Goal: Task Accomplishment & Management: Complete application form

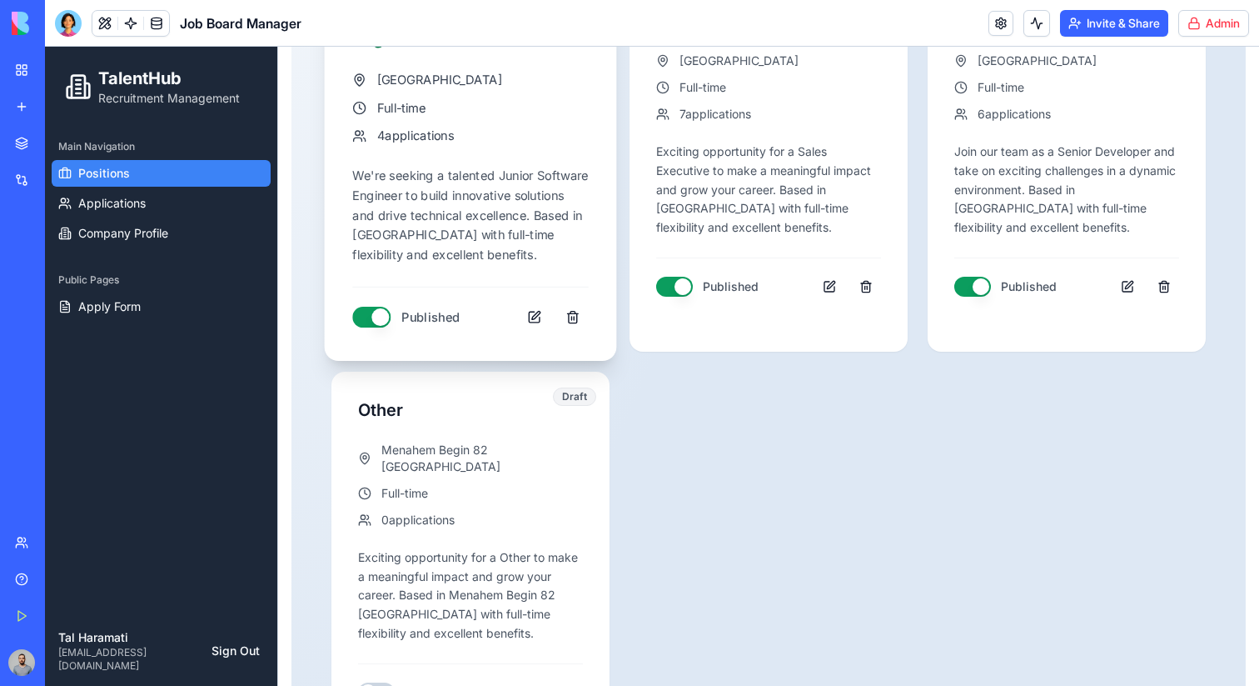
scroll to position [486, 0]
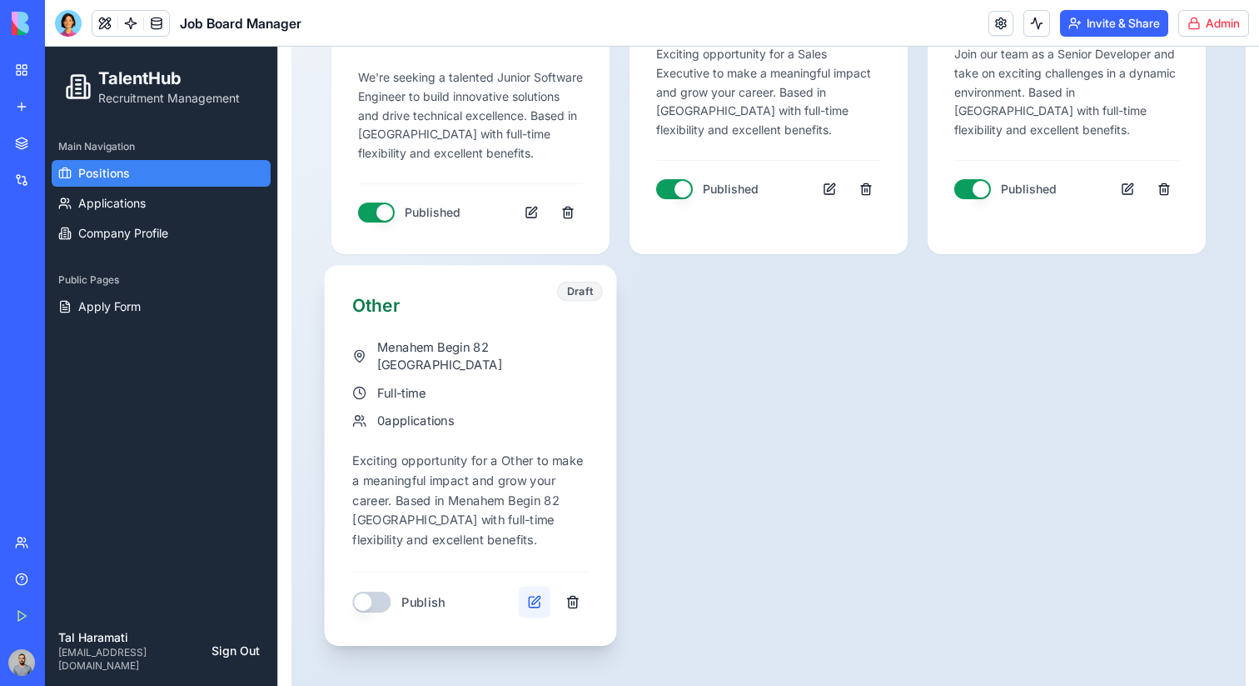
click at [541, 588] on button at bounding box center [535, 602] width 32 height 32
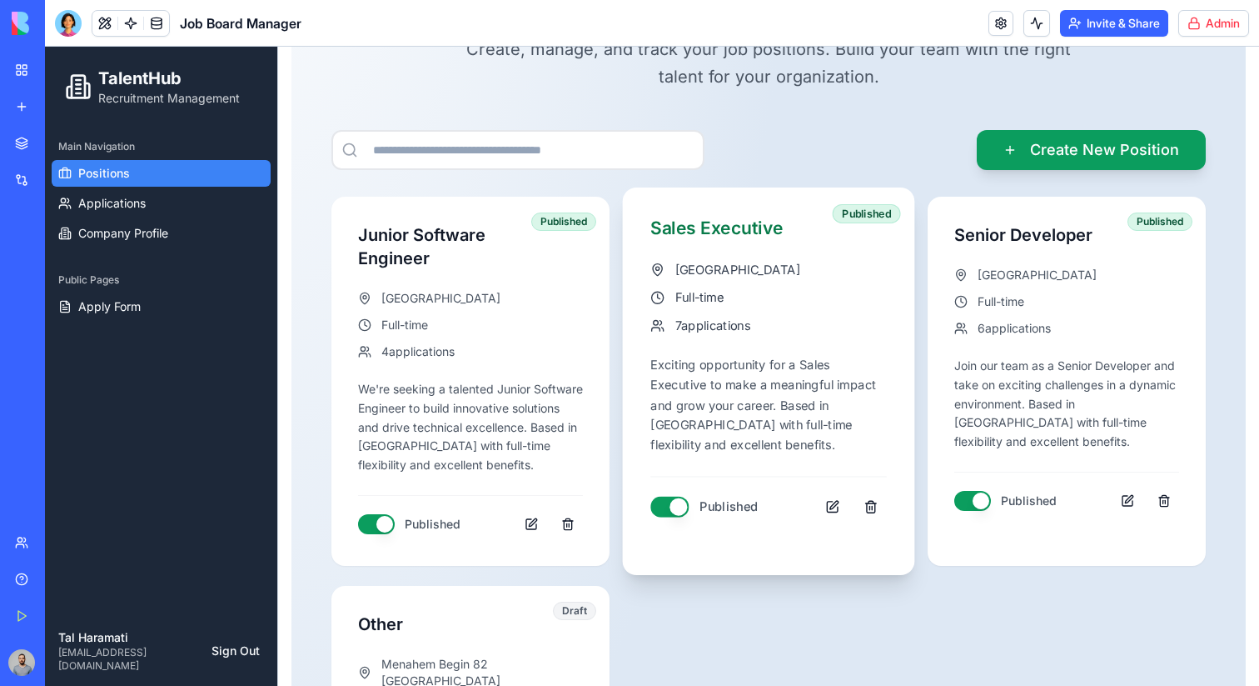
scroll to position [177, 0]
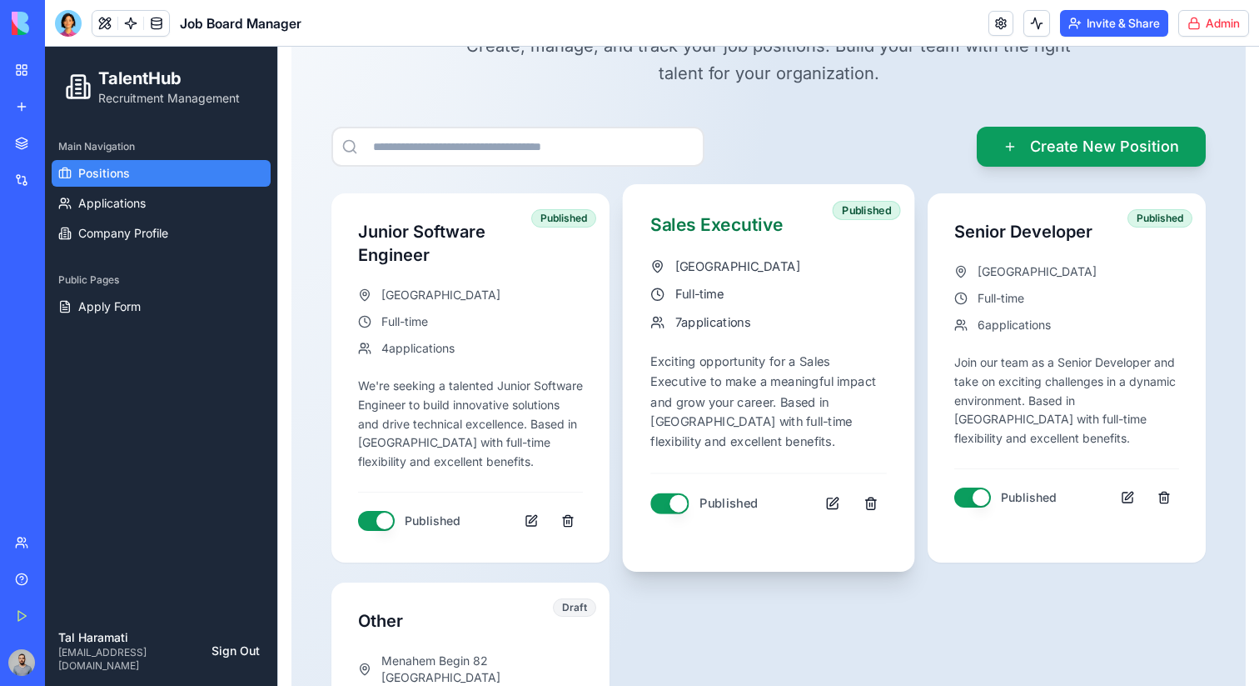
drag, startPoint x: 843, startPoint y: 507, endPoint x: 825, endPoint y: 567, distance: 62.5
click at [825, 567] on div "Published Sales Executive [GEOGRAPHIC_DATA] Full-time 7 applications Exciting o…" at bounding box center [769, 377] width 292 height 387
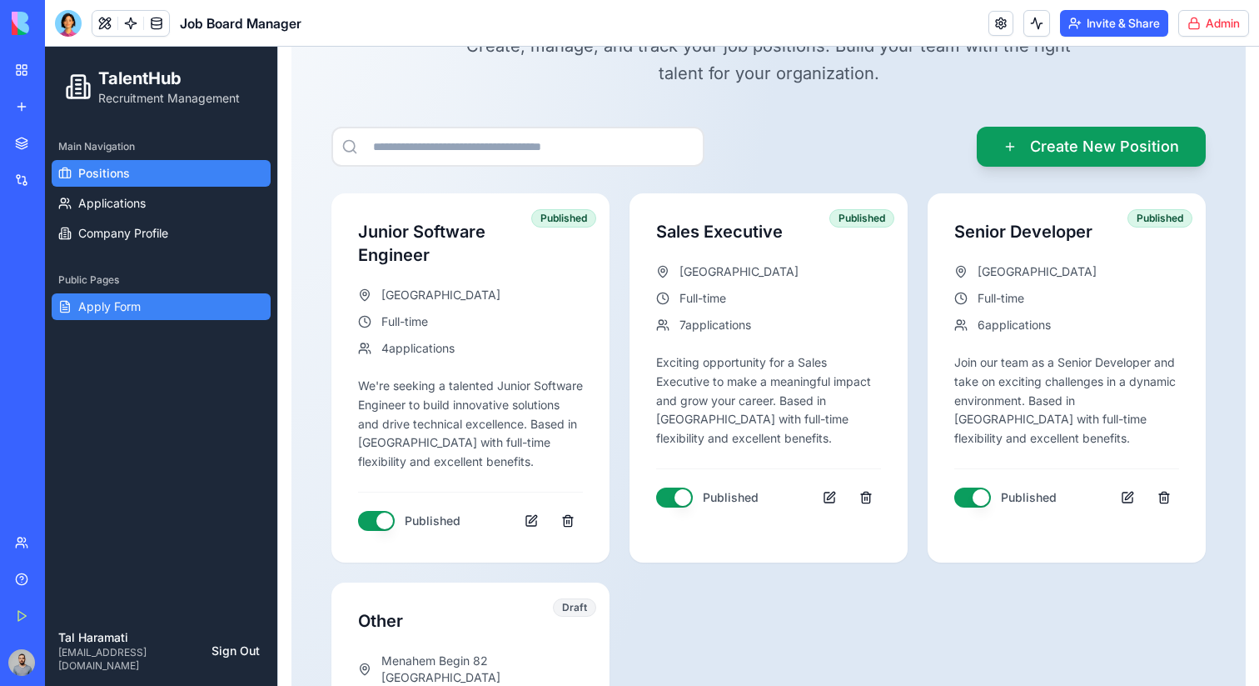
click at [133, 316] on link "Apply Form" at bounding box center [161, 306] width 219 height 27
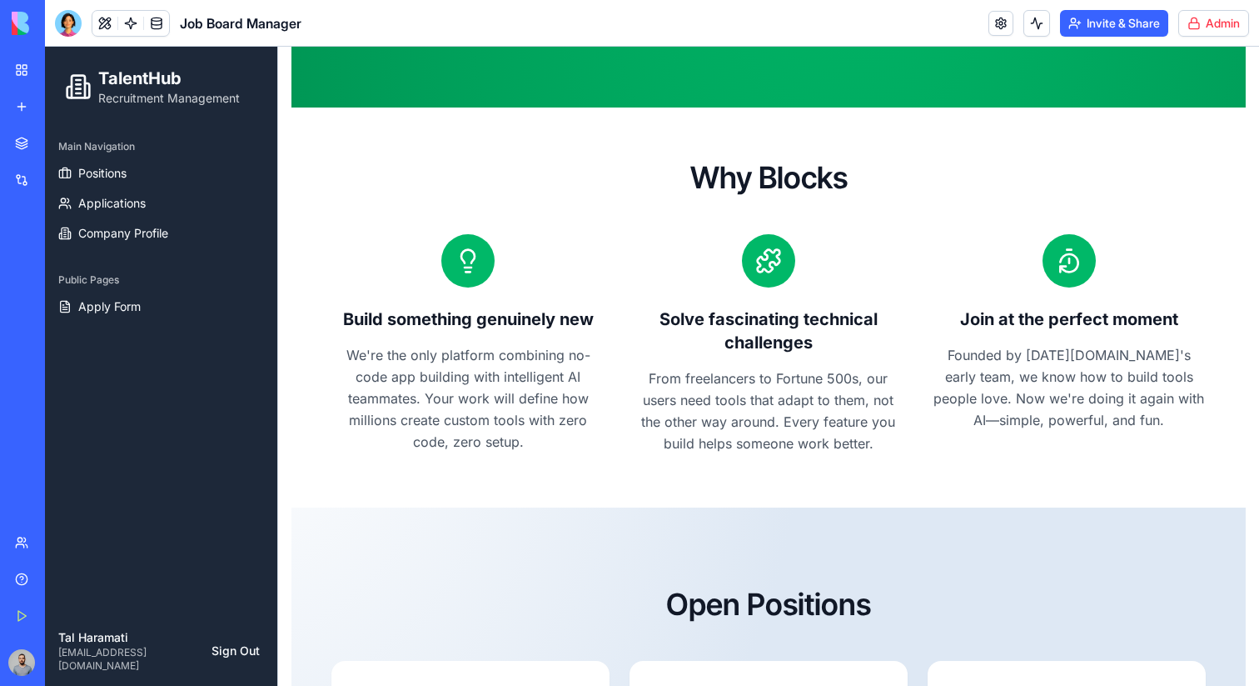
scroll to position [817, 0]
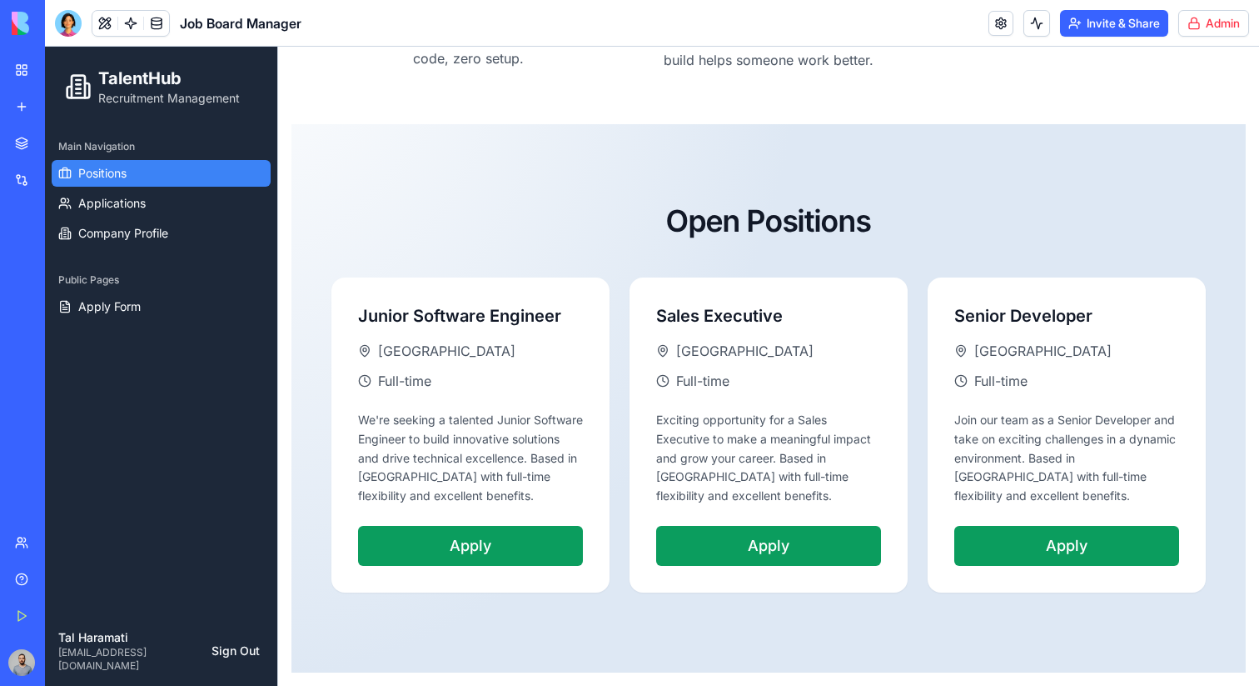
click at [180, 162] on link "Positions" at bounding box center [161, 173] width 219 height 27
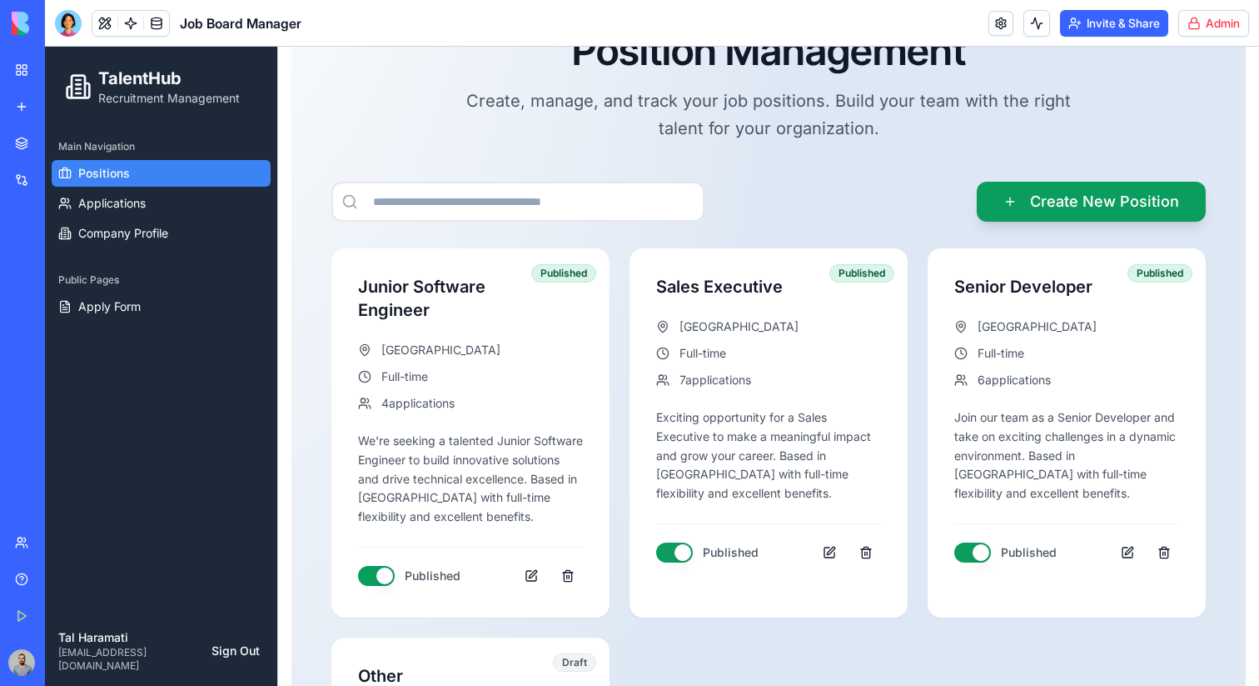
scroll to position [145, 0]
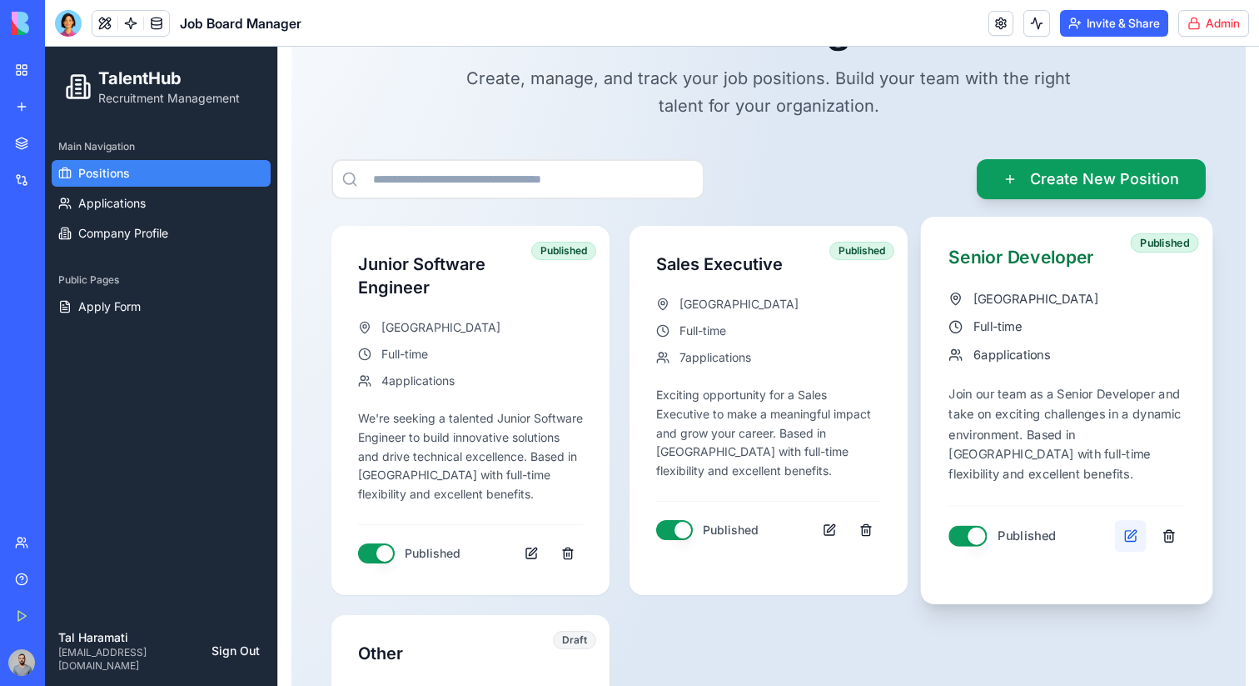
click at [1133, 523] on button at bounding box center [1131, 536] width 32 height 32
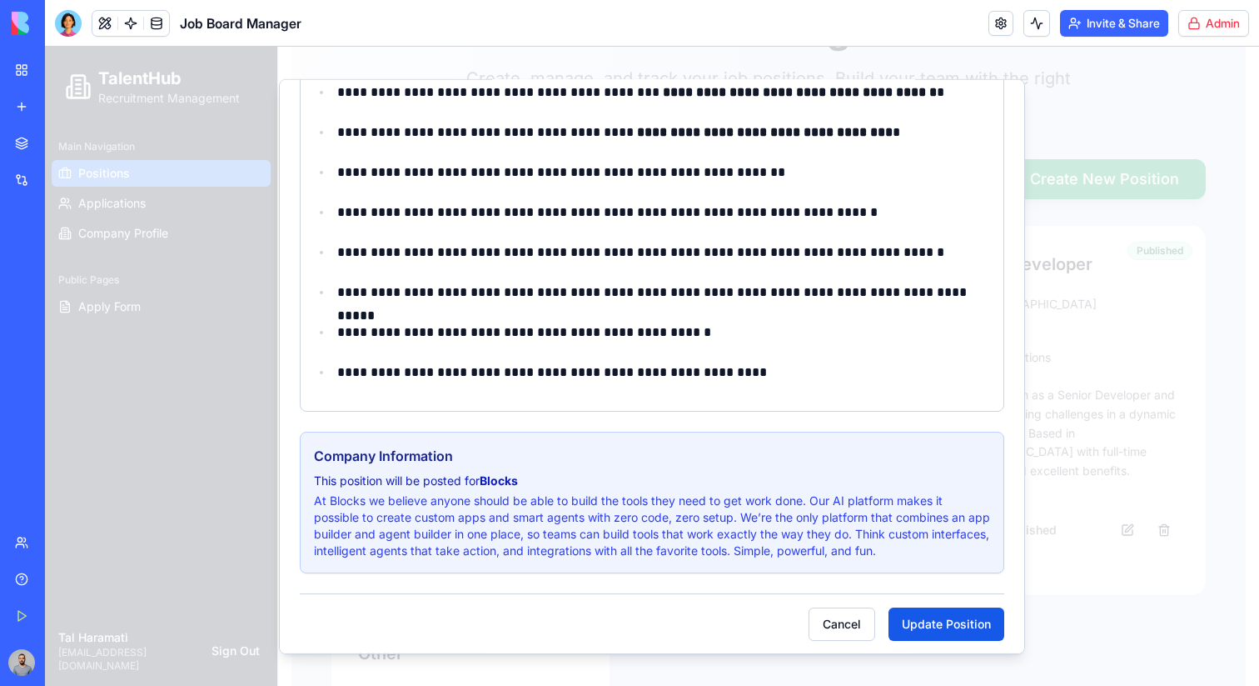
scroll to position [846, 0]
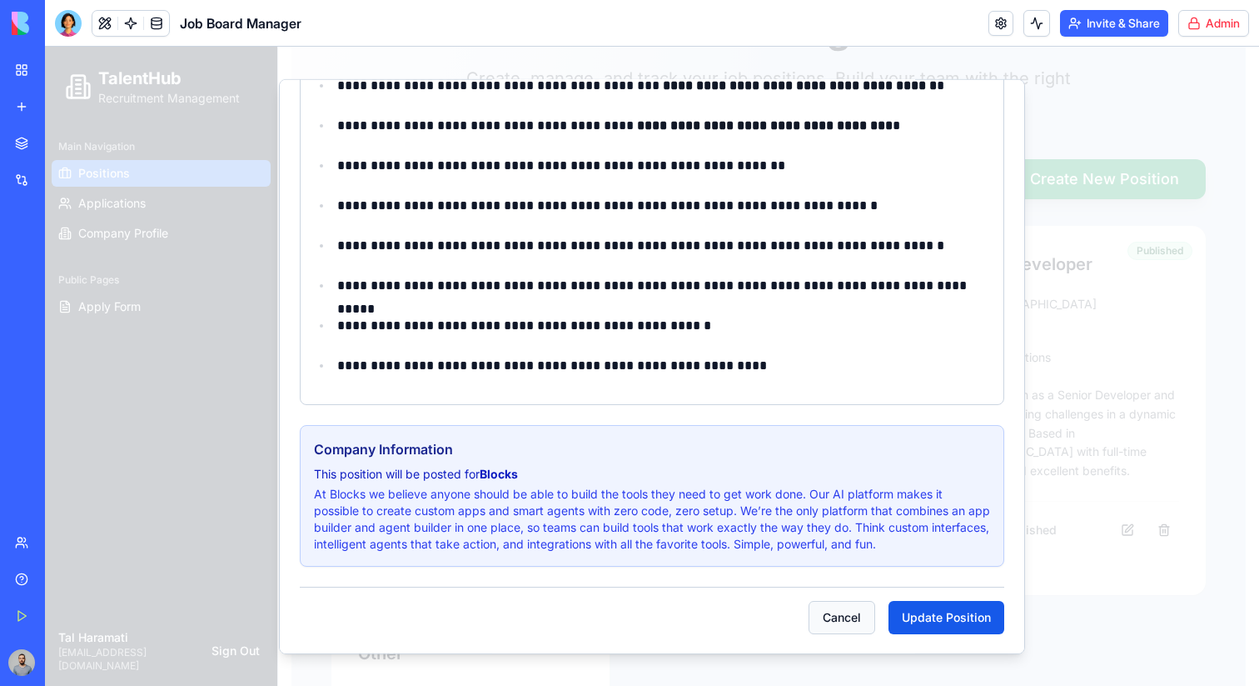
click at [845, 615] on button "Cancel" at bounding box center [842, 616] width 67 height 33
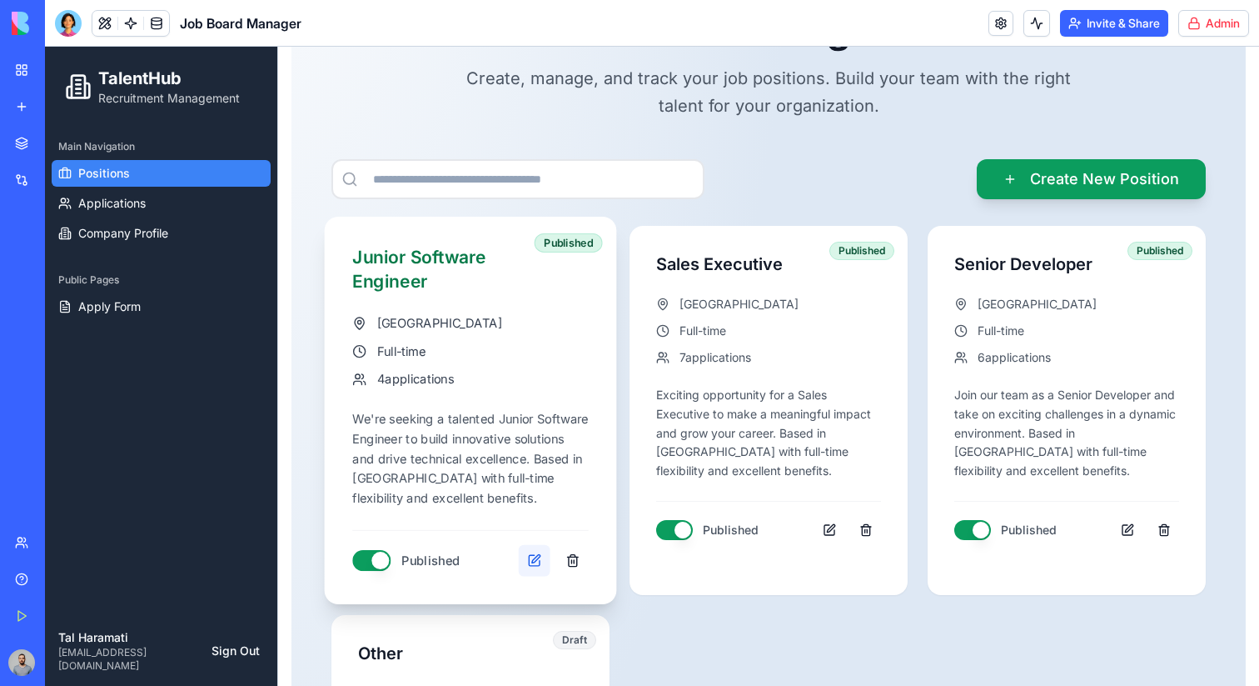
click at [531, 559] on button at bounding box center [535, 560] width 32 height 32
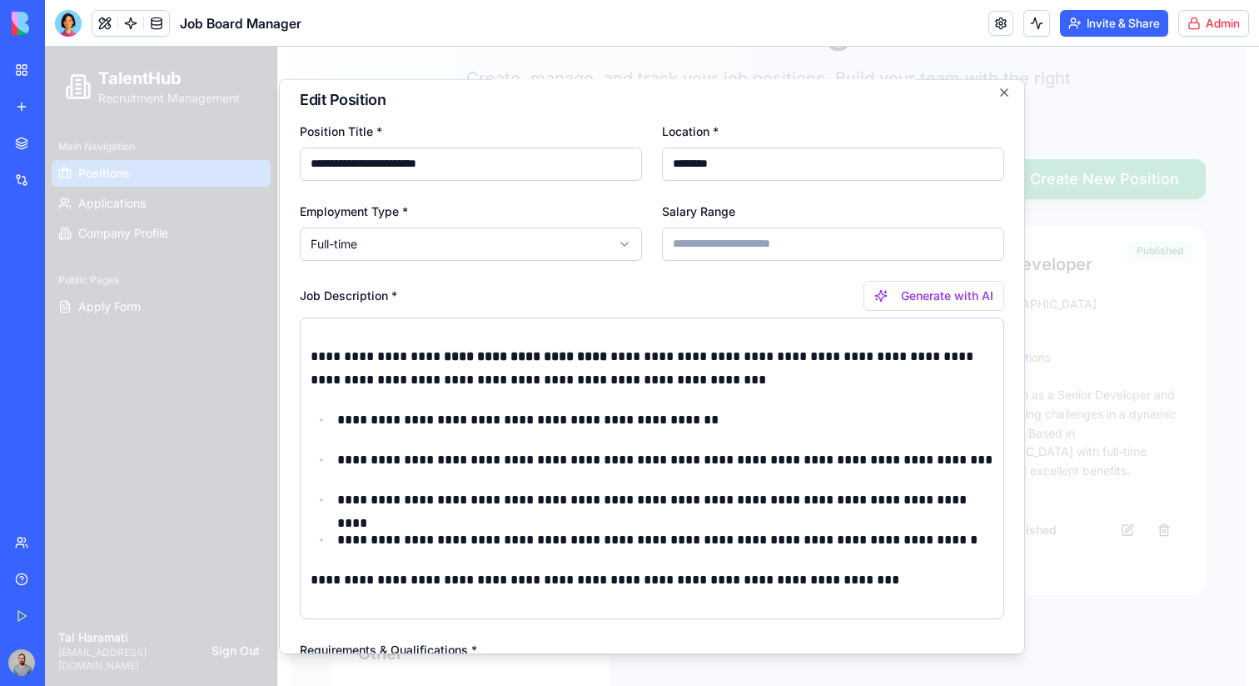
scroll to position [0, 0]
